Goal: Task Accomplishment & Management: Use online tool/utility

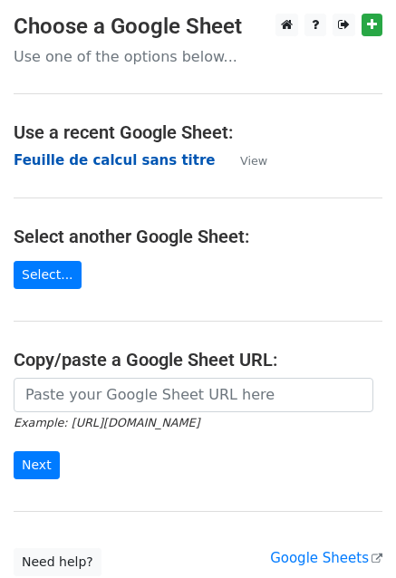
click at [15, 161] on strong "Feuille de calcul sans titre" at bounding box center [114, 160] width 201 height 16
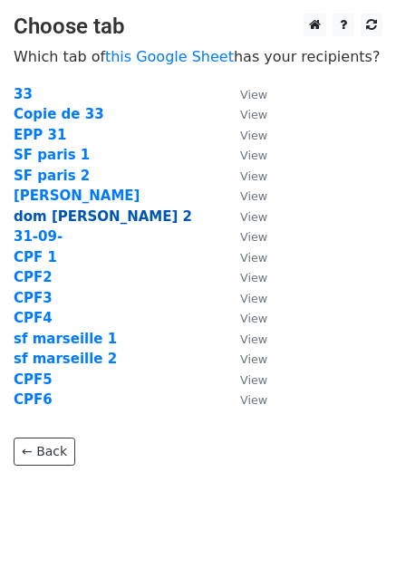
click at [54, 215] on strong "dom [PERSON_NAME] 2" at bounding box center [103, 217] width 179 height 16
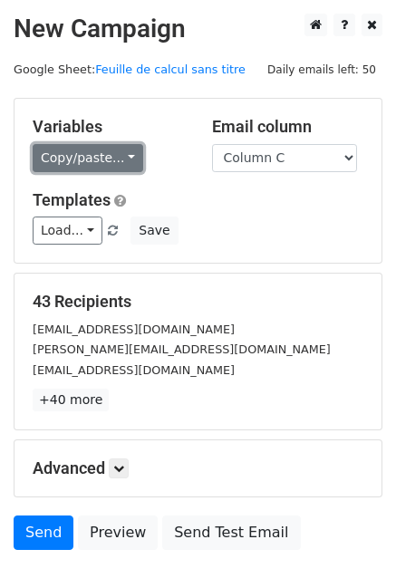
click at [99, 148] on link "Copy/paste..." at bounding box center [88, 158] width 111 height 28
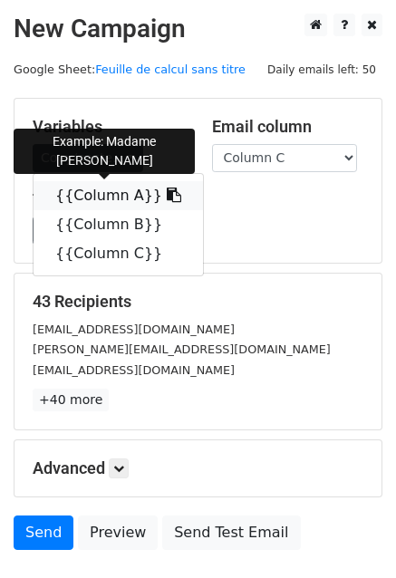
click at [91, 187] on link "{{Column A}}" at bounding box center [119, 195] width 170 height 29
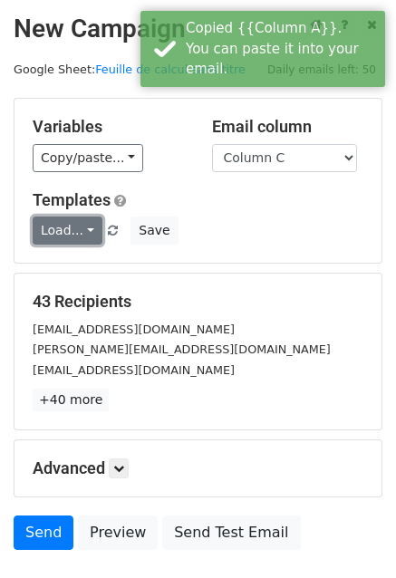
click at [64, 235] on link "Load..." at bounding box center [68, 231] width 70 height 28
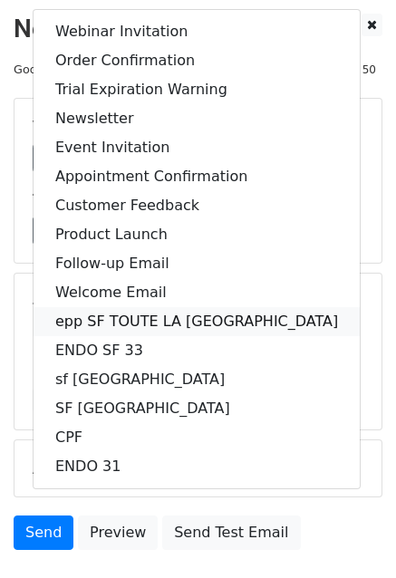
click at [120, 318] on link "epp SF TOUTE LA FRANCE" at bounding box center [197, 321] width 326 height 29
